Goal: Transaction & Acquisition: Book appointment/travel/reservation

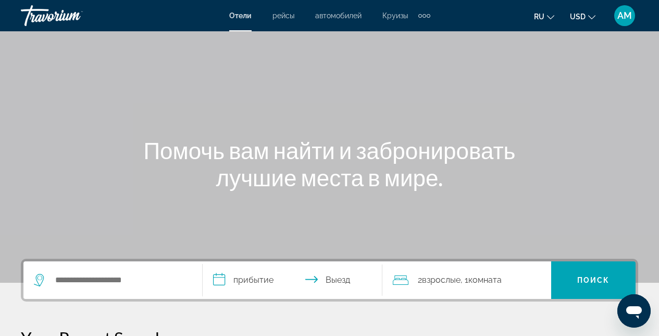
scroll to position [66, 0]
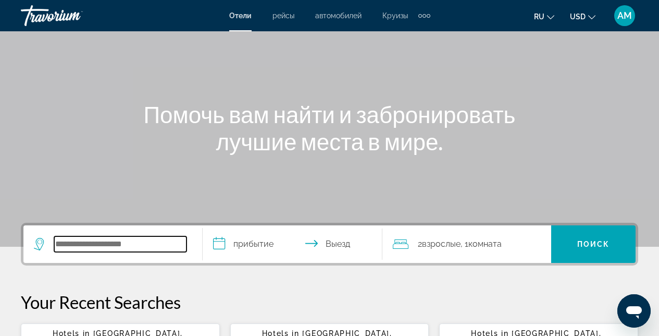
click at [142, 238] on input "Search widget" at bounding box center [120, 244] width 132 height 16
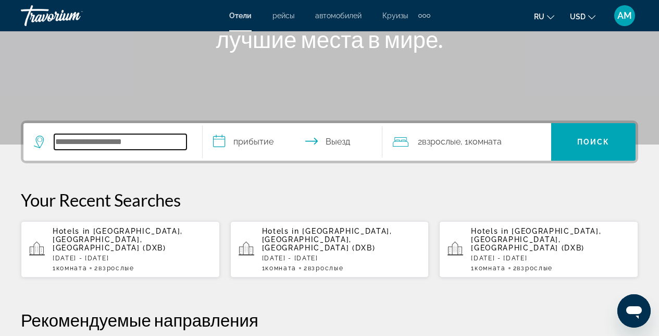
scroll to position [255, 0]
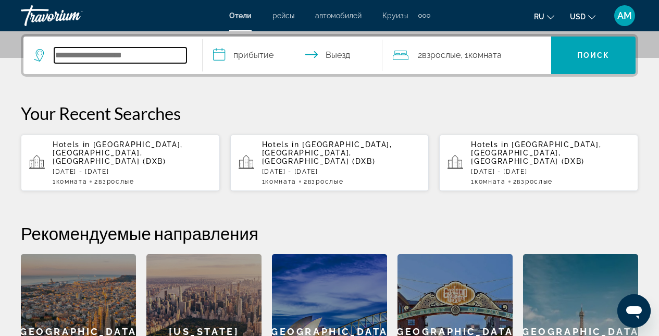
click at [75, 51] on input "Search widget" at bounding box center [120, 55] width 132 height 16
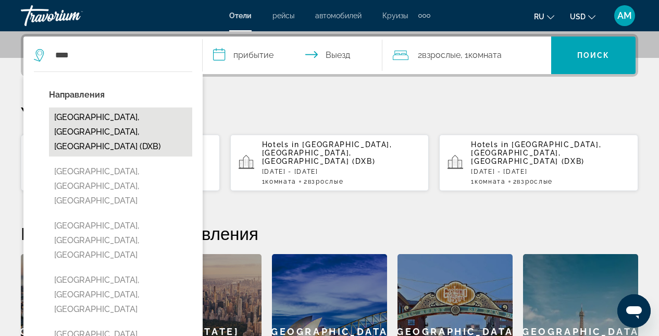
click at [92, 137] on button "[GEOGRAPHIC_DATA], [GEOGRAPHIC_DATA], [GEOGRAPHIC_DATA] (DXB)" at bounding box center [120, 131] width 143 height 49
type input "**********"
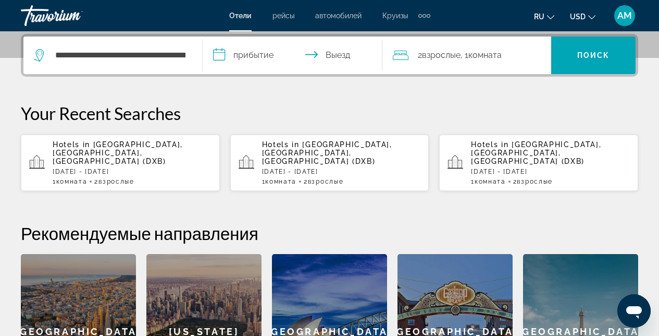
click at [310, 54] on input "**********" at bounding box center [295, 56] width 184 height 41
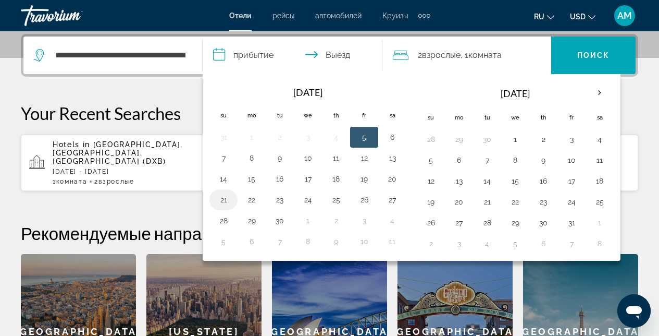
click at [223, 200] on button "21" at bounding box center [223, 199] width 17 height 15
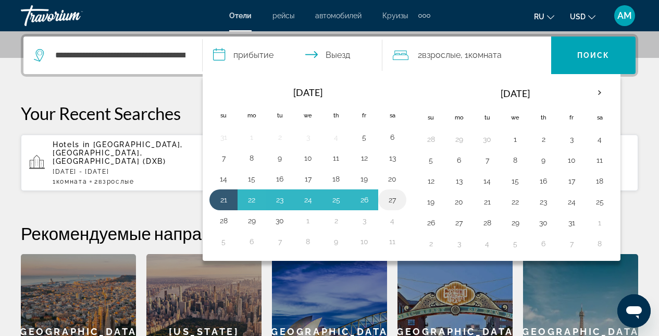
click at [395, 201] on button "27" at bounding box center [392, 199] width 17 height 15
type input "**********"
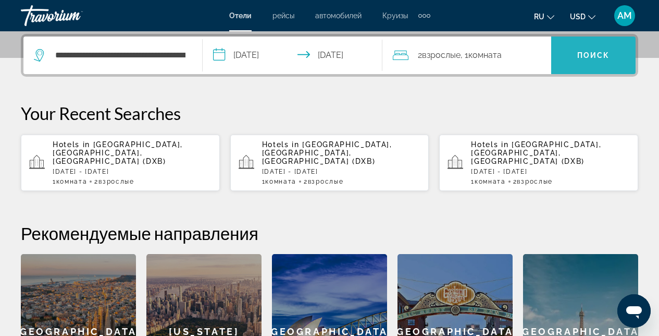
click at [589, 61] on span "Search widget" at bounding box center [594, 55] width 84 height 25
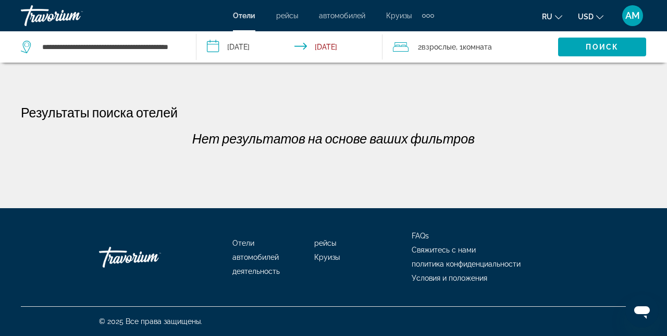
click at [288, 45] on input "**********" at bounding box center [292, 48] width 190 height 34
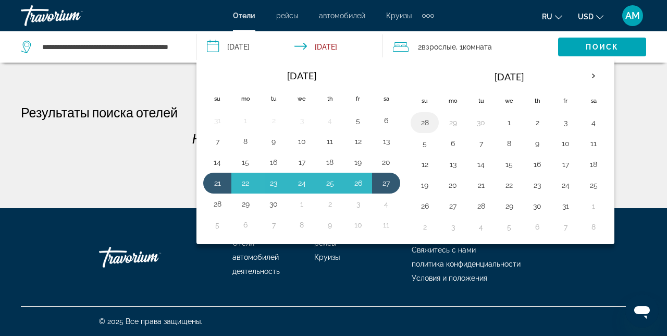
click at [422, 124] on button "28" at bounding box center [425, 122] width 17 height 15
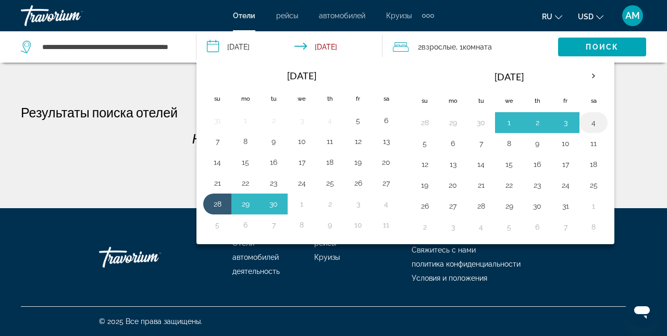
click at [595, 122] on button "4" at bounding box center [593, 122] width 17 height 15
type input "**********"
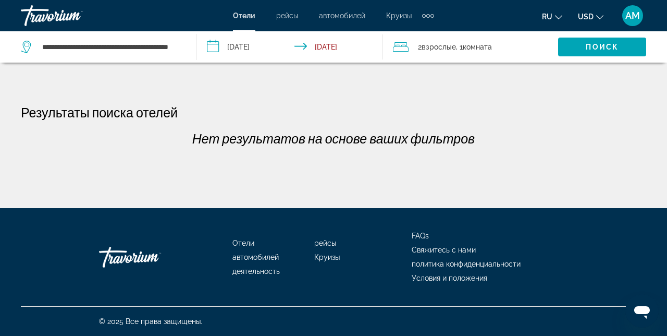
click at [297, 50] on input "**********" at bounding box center [292, 48] width 190 height 34
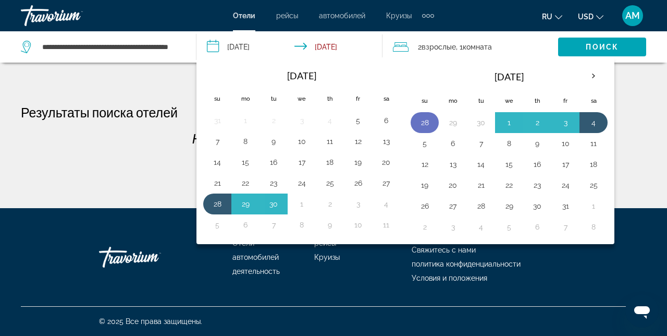
click at [427, 121] on button "28" at bounding box center [425, 122] width 17 height 15
click at [595, 119] on button "4" at bounding box center [593, 122] width 17 height 15
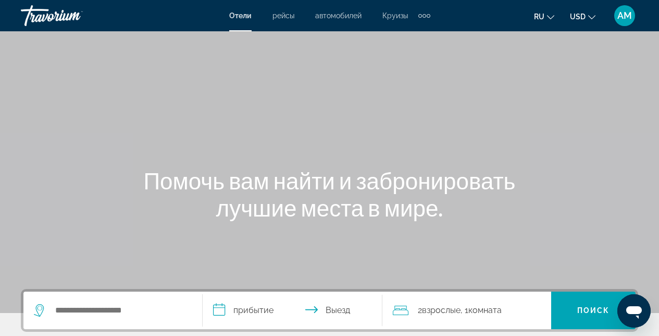
click at [155, 300] on div "Search widget" at bounding box center [113, 310] width 158 height 38
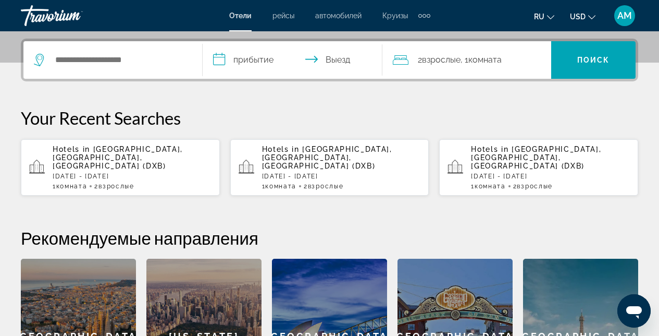
scroll to position [255, 0]
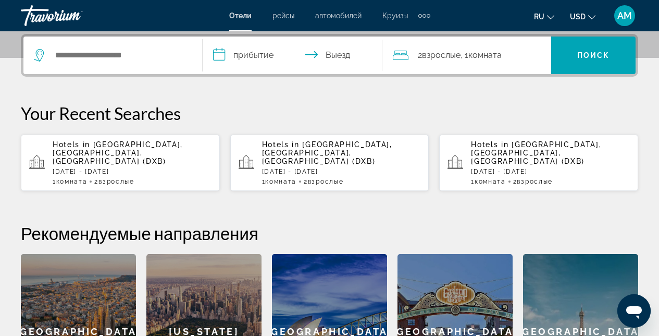
click at [137, 66] on div "Search widget" at bounding box center [113, 55] width 158 height 38
click at [138, 54] on input "Search widget" at bounding box center [120, 55] width 132 height 16
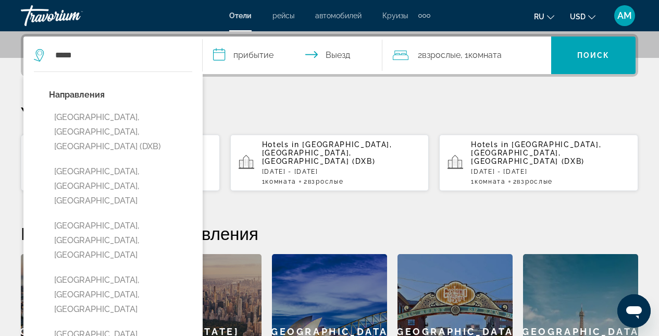
click at [93, 123] on button "[GEOGRAPHIC_DATA], [GEOGRAPHIC_DATA], [GEOGRAPHIC_DATA] (DXB)" at bounding box center [120, 131] width 143 height 49
type input "**********"
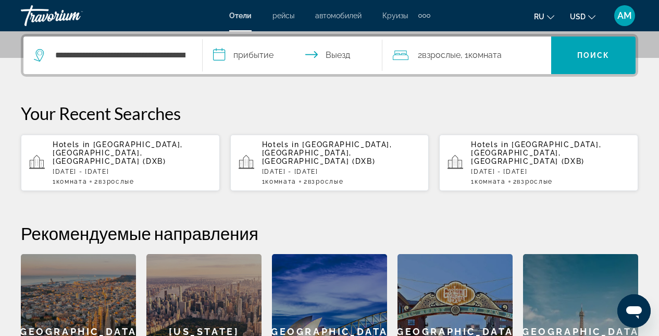
click at [307, 59] on input "**********" at bounding box center [295, 56] width 184 height 41
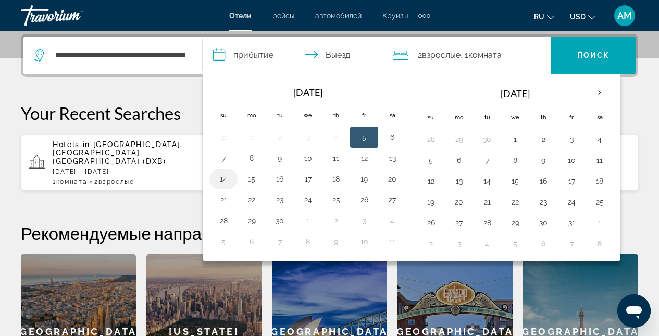
click at [226, 182] on button "14" at bounding box center [223, 179] width 17 height 15
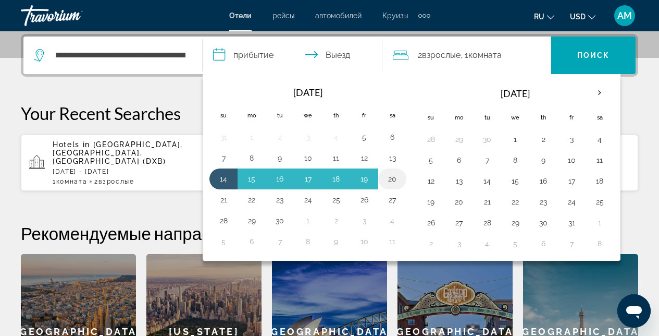
click at [396, 182] on button "20" at bounding box center [392, 179] width 17 height 15
type input "**********"
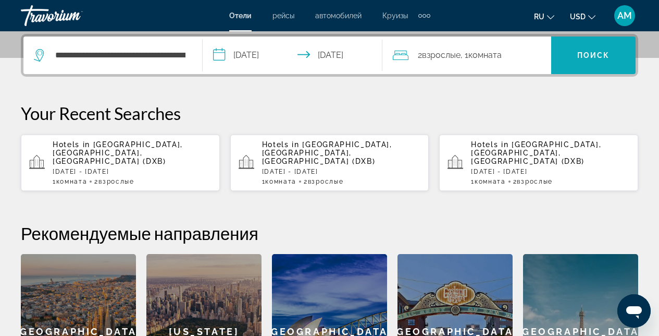
click at [602, 57] on span "Поиск" at bounding box center [594, 55] width 33 height 8
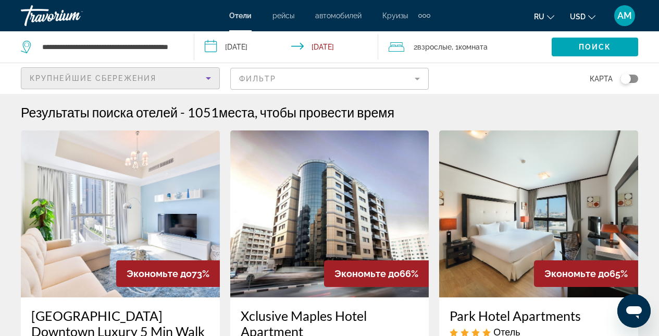
click at [206, 79] on icon "Sort by" at bounding box center [208, 78] width 13 height 13
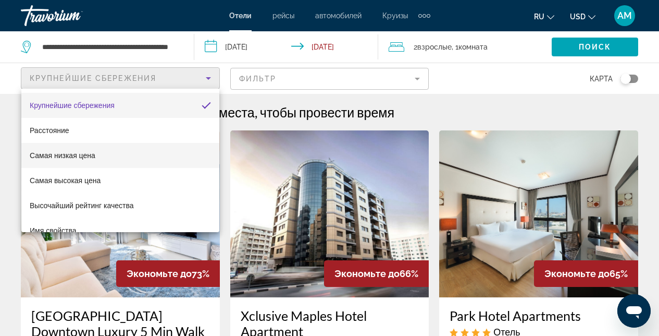
click at [107, 156] on mat-option "Самая низкая цена" at bounding box center [120, 155] width 198 height 25
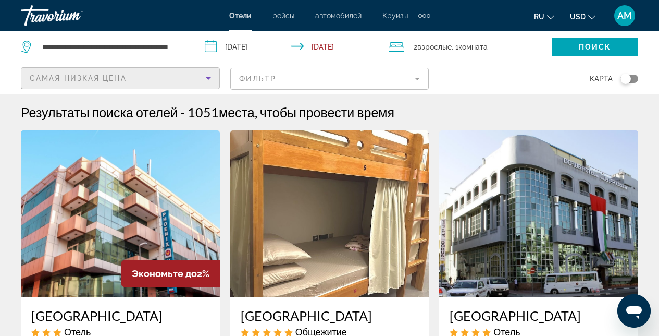
click at [529, 199] on img "Main content" at bounding box center [538, 213] width 199 height 167
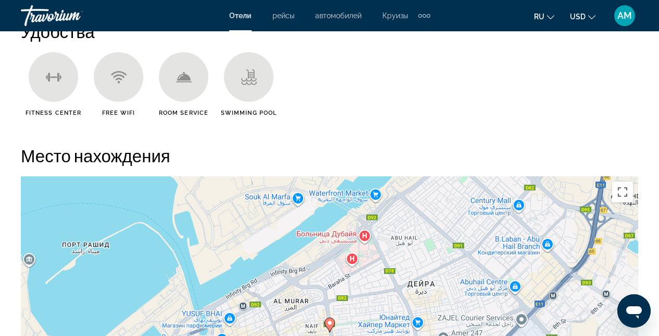
scroll to position [1139, 0]
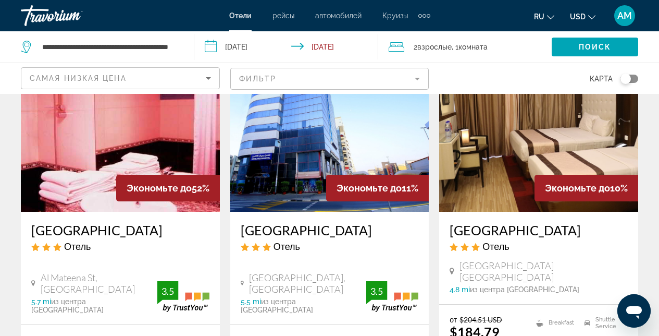
scroll to position [772, 0]
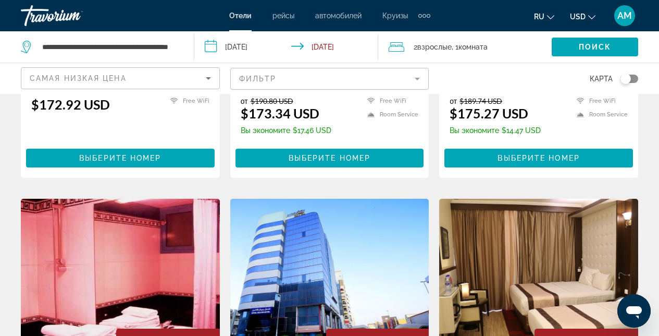
click at [416, 76] on mat-form-field "Фильтр" at bounding box center [329, 79] width 199 height 22
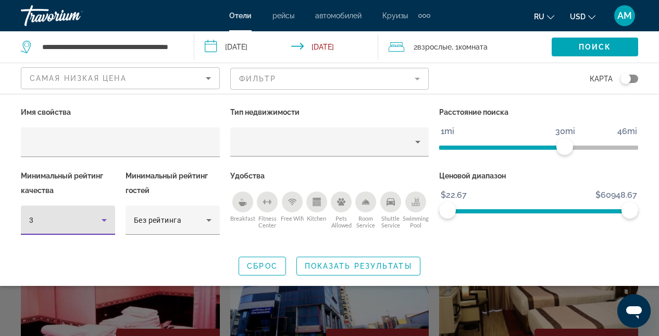
click at [104, 223] on icon "Hotel Filters" at bounding box center [104, 220] width 13 height 13
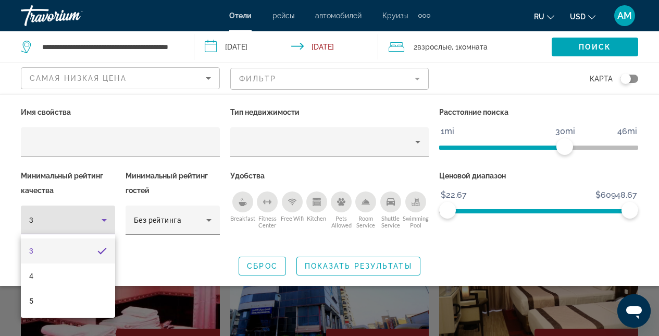
click at [57, 305] on mat-option "5" at bounding box center [68, 300] width 94 height 25
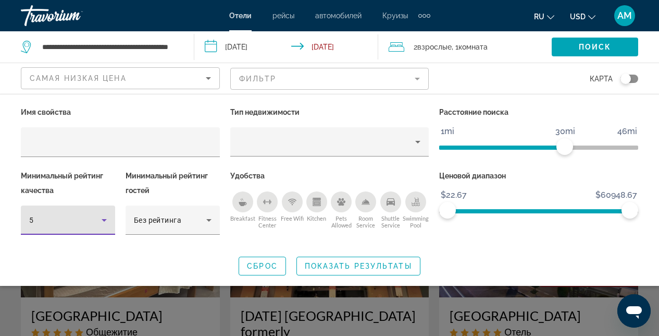
click at [347, 260] on span "Search widget" at bounding box center [358, 265] width 123 height 25
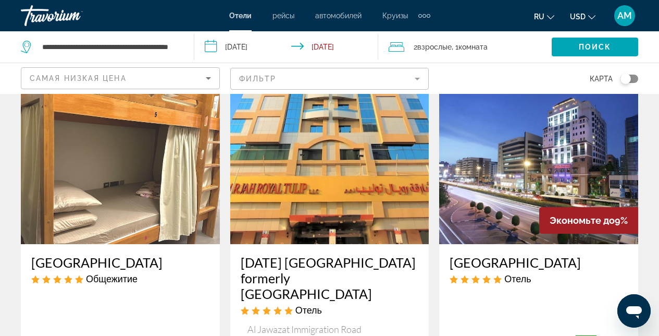
scroll to position [55, 0]
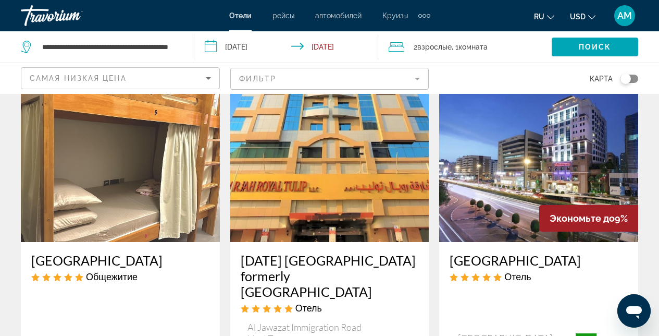
click at [492, 163] on img "Main content" at bounding box center [538, 158] width 199 height 167
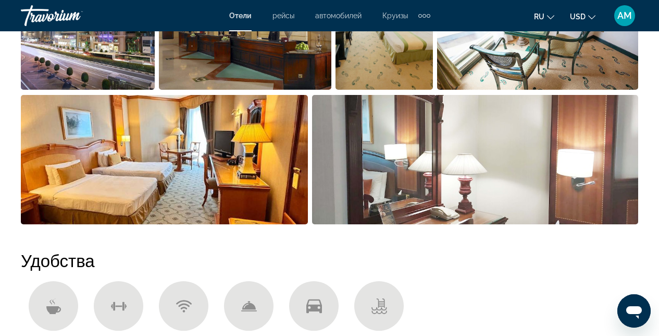
scroll to position [780, 0]
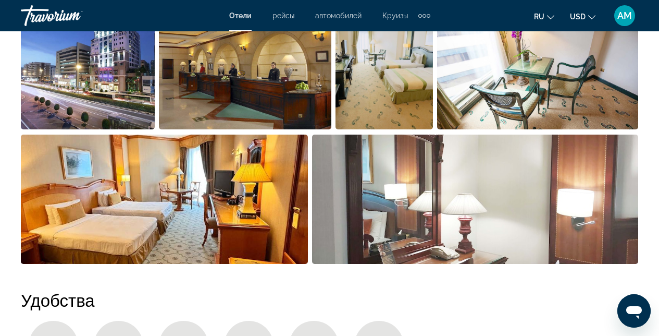
click at [163, 199] on img "Open full-screen image slider" at bounding box center [164, 199] width 287 height 129
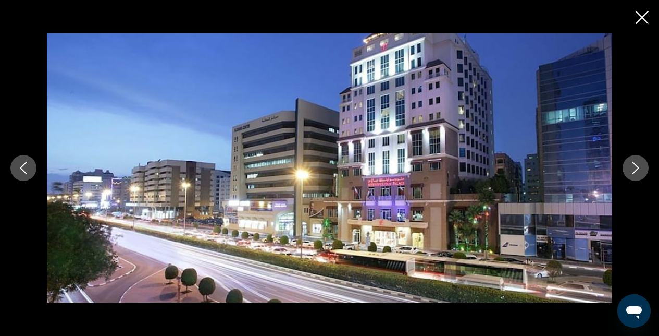
click at [642, 174] on icon "Next image" at bounding box center [636, 168] width 13 height 13
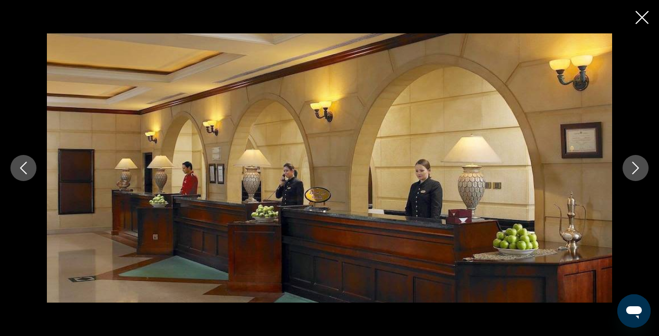
click at [642, 174] on button "Next image" at bounding box center [636, 168] width 26 height 26
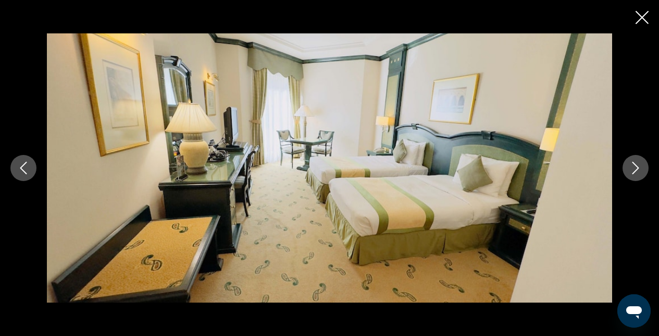
click at [642, 174] on button "Next image" at bounding box center [636, 168] width 26 height 26
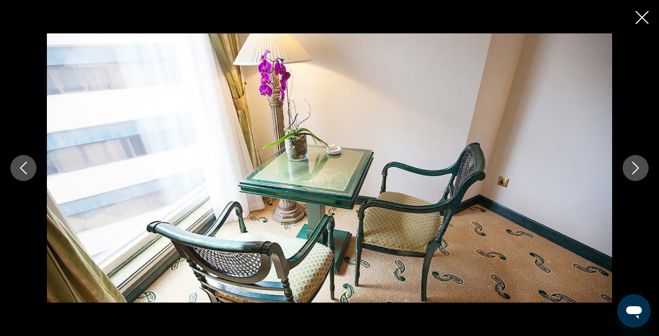
click at [643, 173] on button "Next image" at bounding box center [636, 168] width 26 height 26
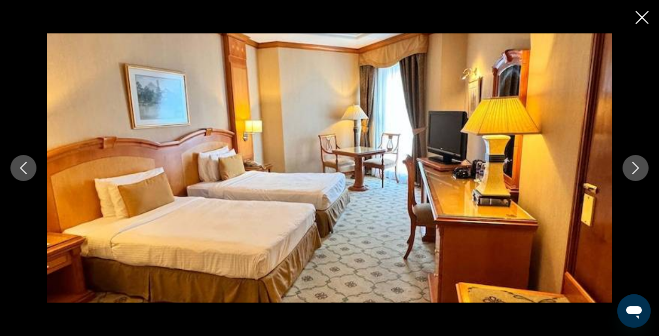
click at [643, 173] on button "Next image" at bounding box center [636, 168] width 26 height 26
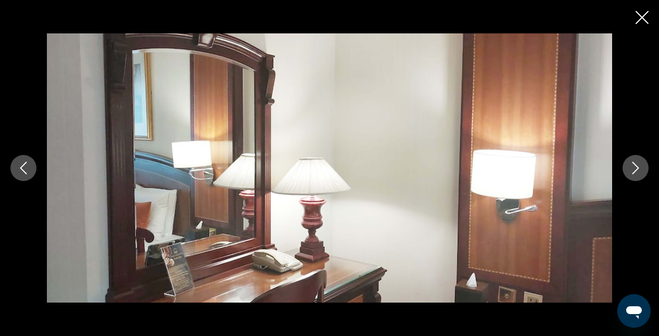
click at [642, 174] on button "Next image" at bounding box center [636, 168] width 26 height 26
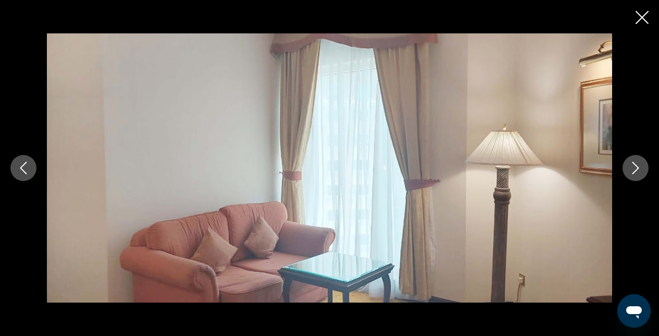
click at [646, 26] on button "Close slideshow" at bounding box center [642, 18] width 13 height 16
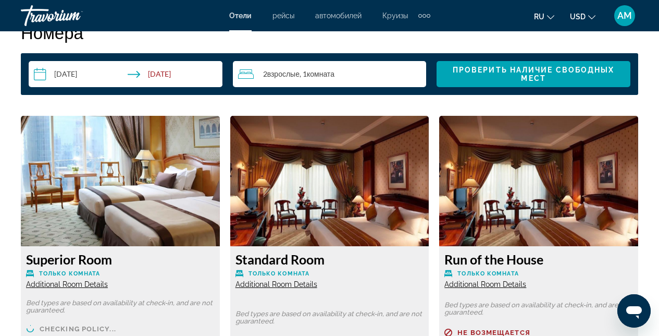
scroll to position [1563, 0]
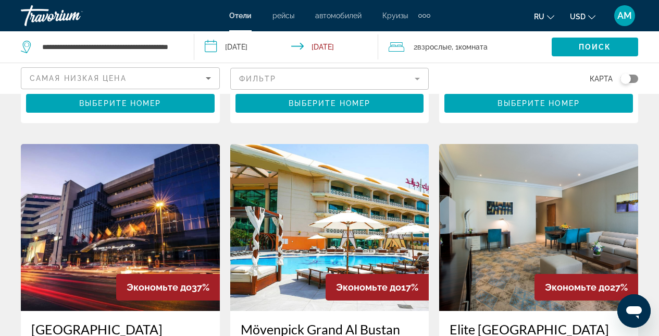
scroll to position [879, 0]
